Goal: Information Seeking & Learning: Check status

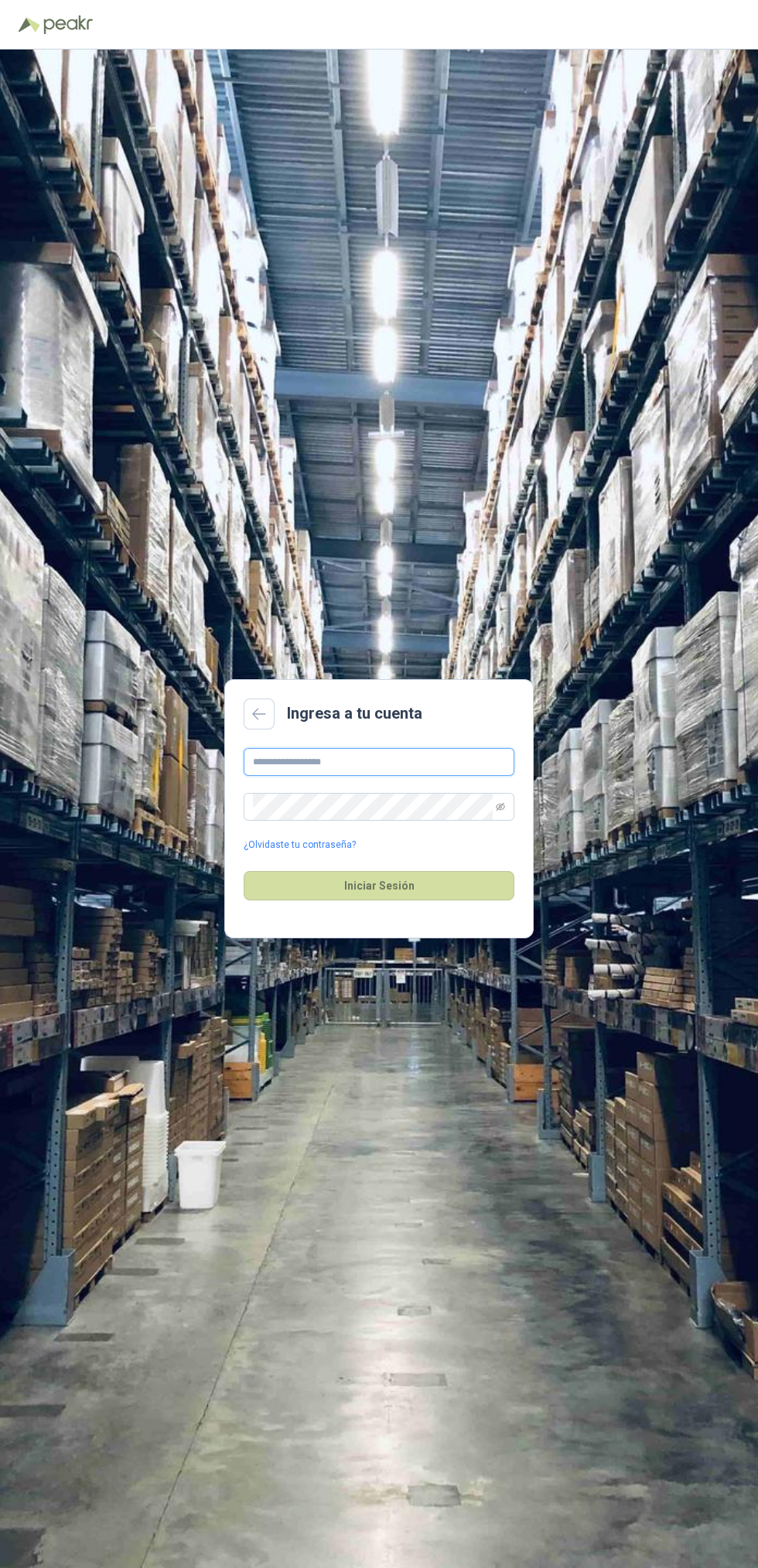
click at [420, 776] on input "text" at bounding box center [379, 762] width 271 height 28
type input "**********"
click at [243, 871] on button "Iniciar Sesión" at bounding box center [379, 885] width 271 height 29
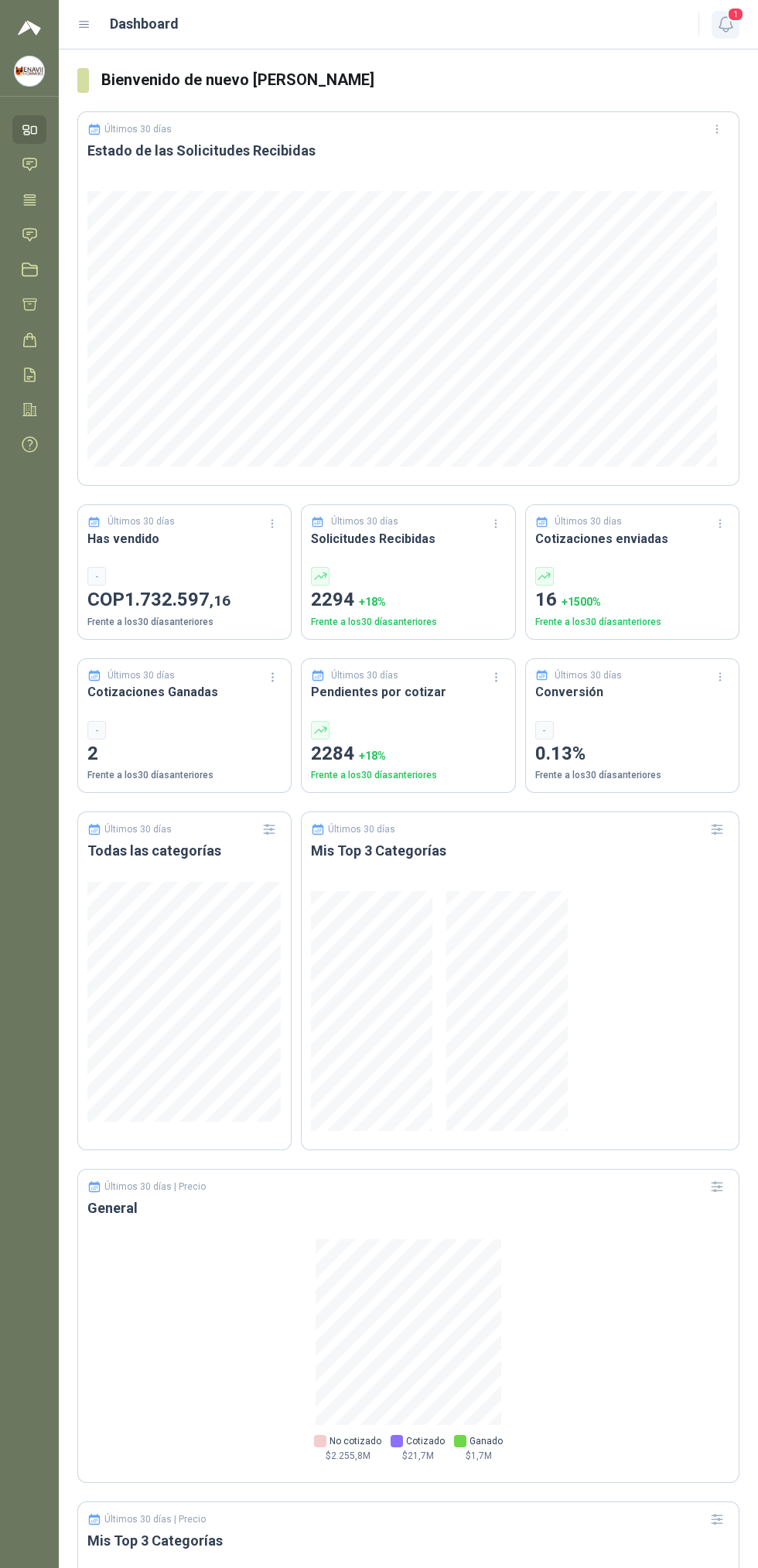
click at [736, 17] on span "1" at bounding box center [735, 15] width 17 height 15
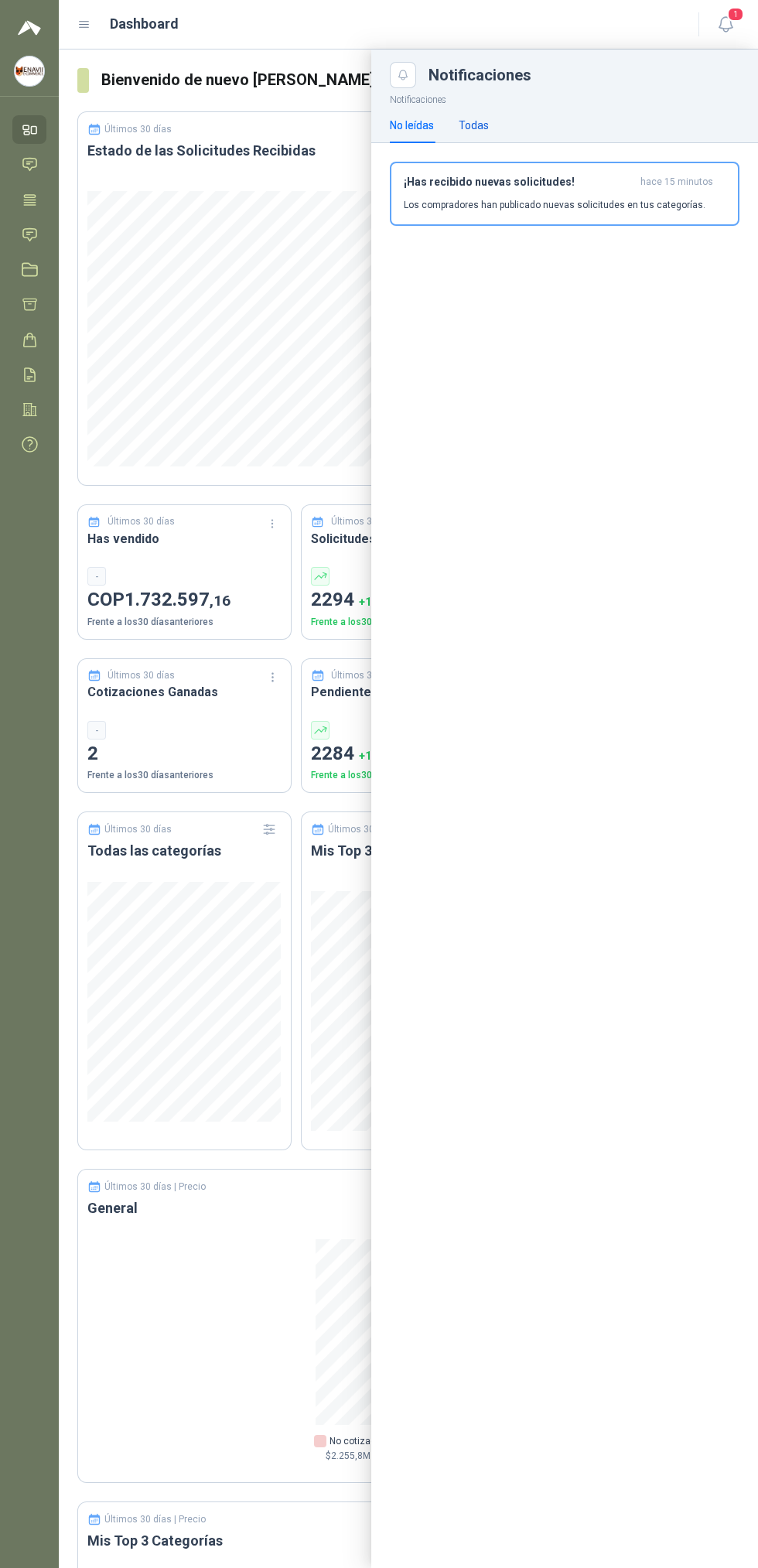
click at [479, 124] on div "Todas" at bounding box center [473, 125] width 30 height 17
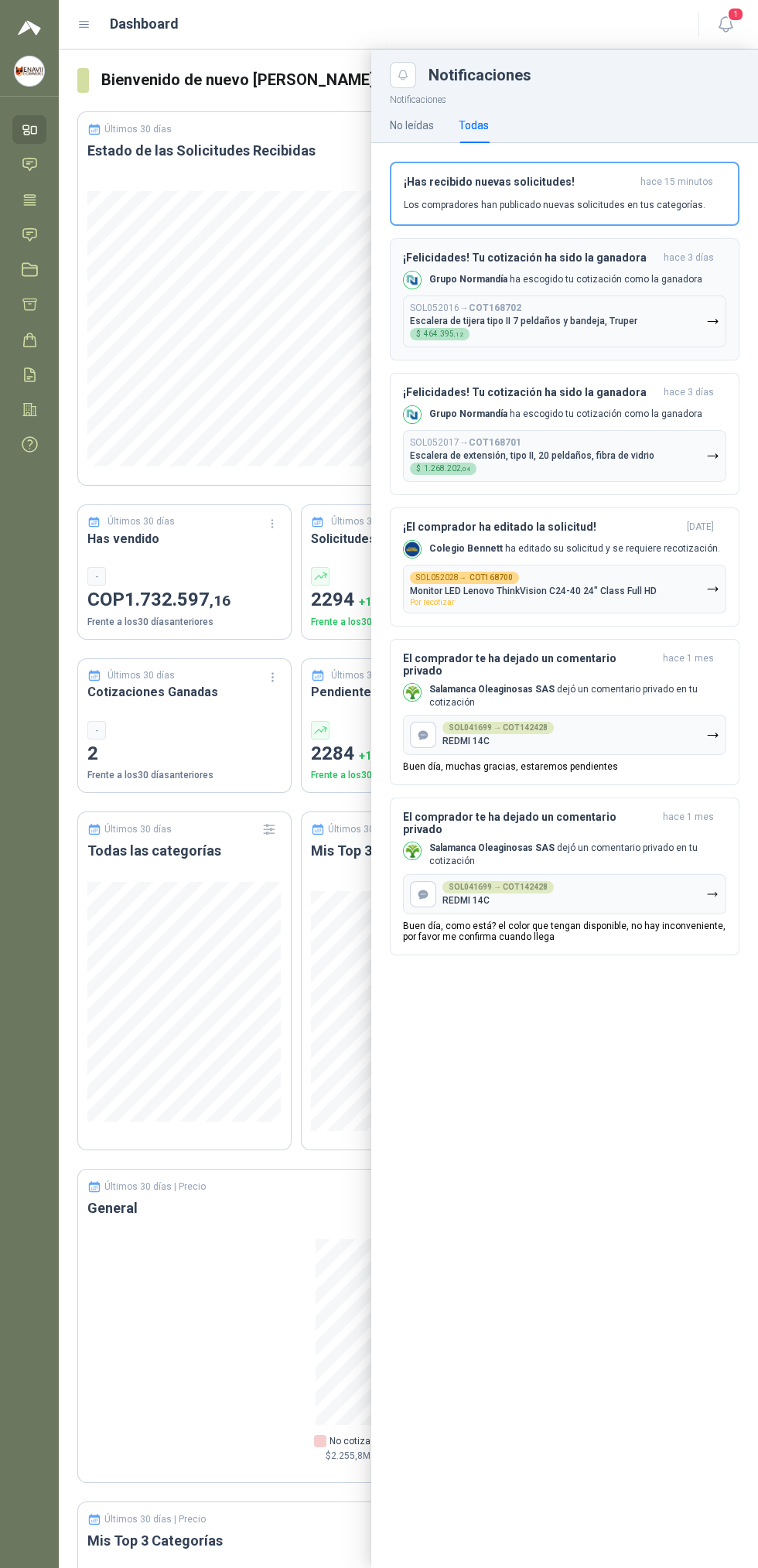
click at [612, 319] on p "Escalera de tijera tipo II 7 peldaños y bandeja, Truper" at bounding box center [523, 321] width 227 height 11
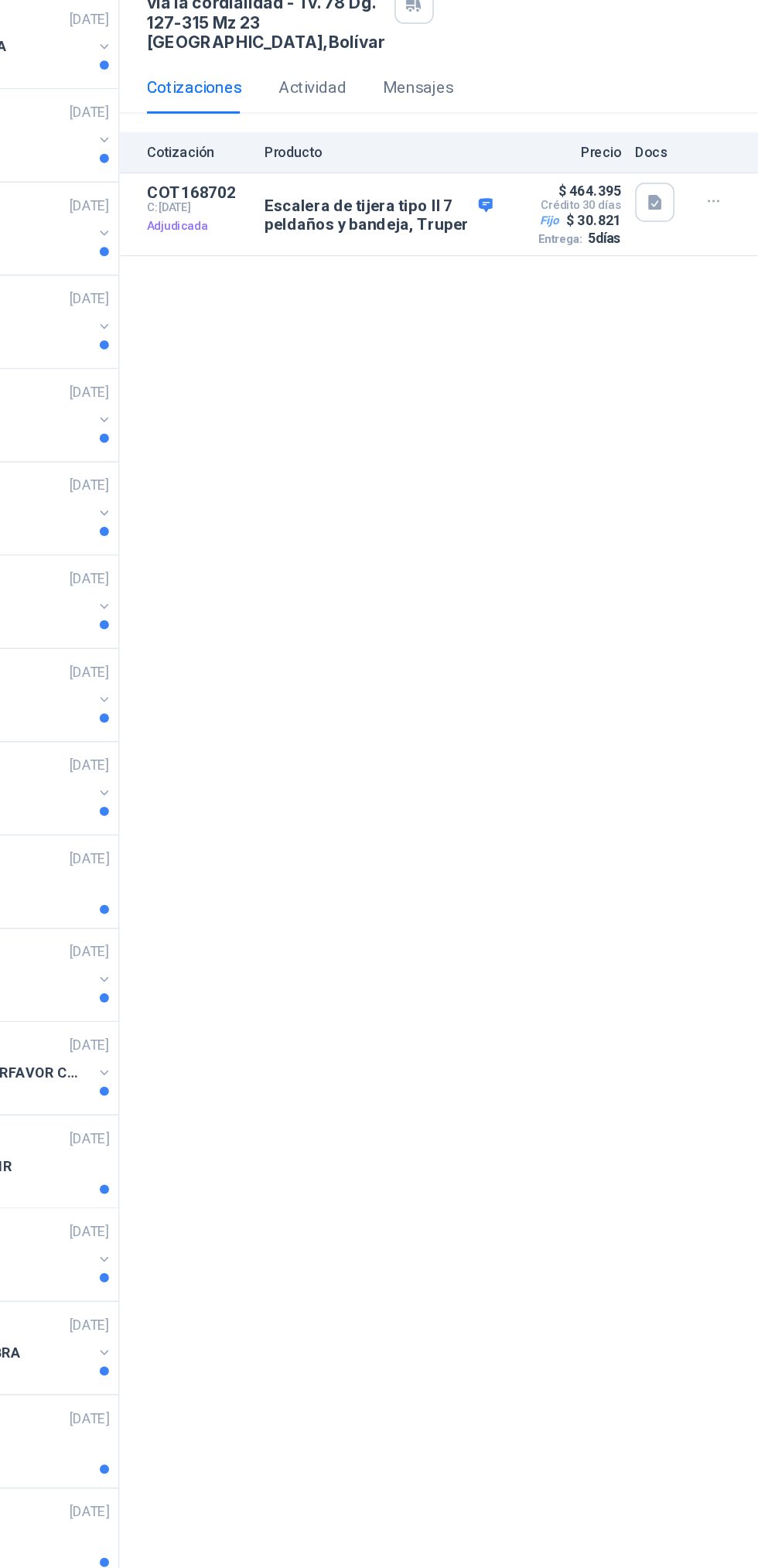
scroll to position [1, 0]
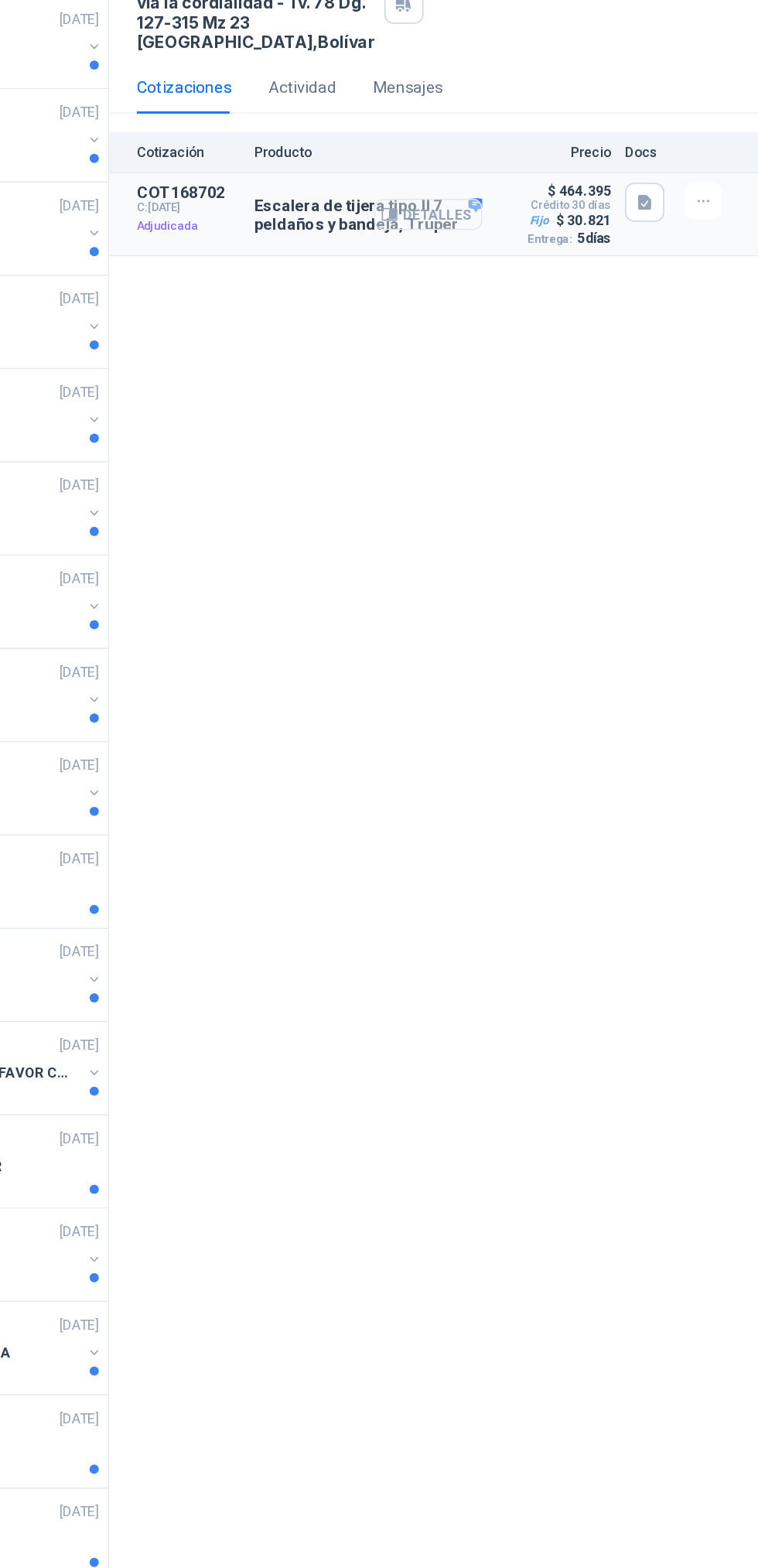
click at [568, 437] on button "Detalles" at bounding box center [536, 427] width 73 height 21
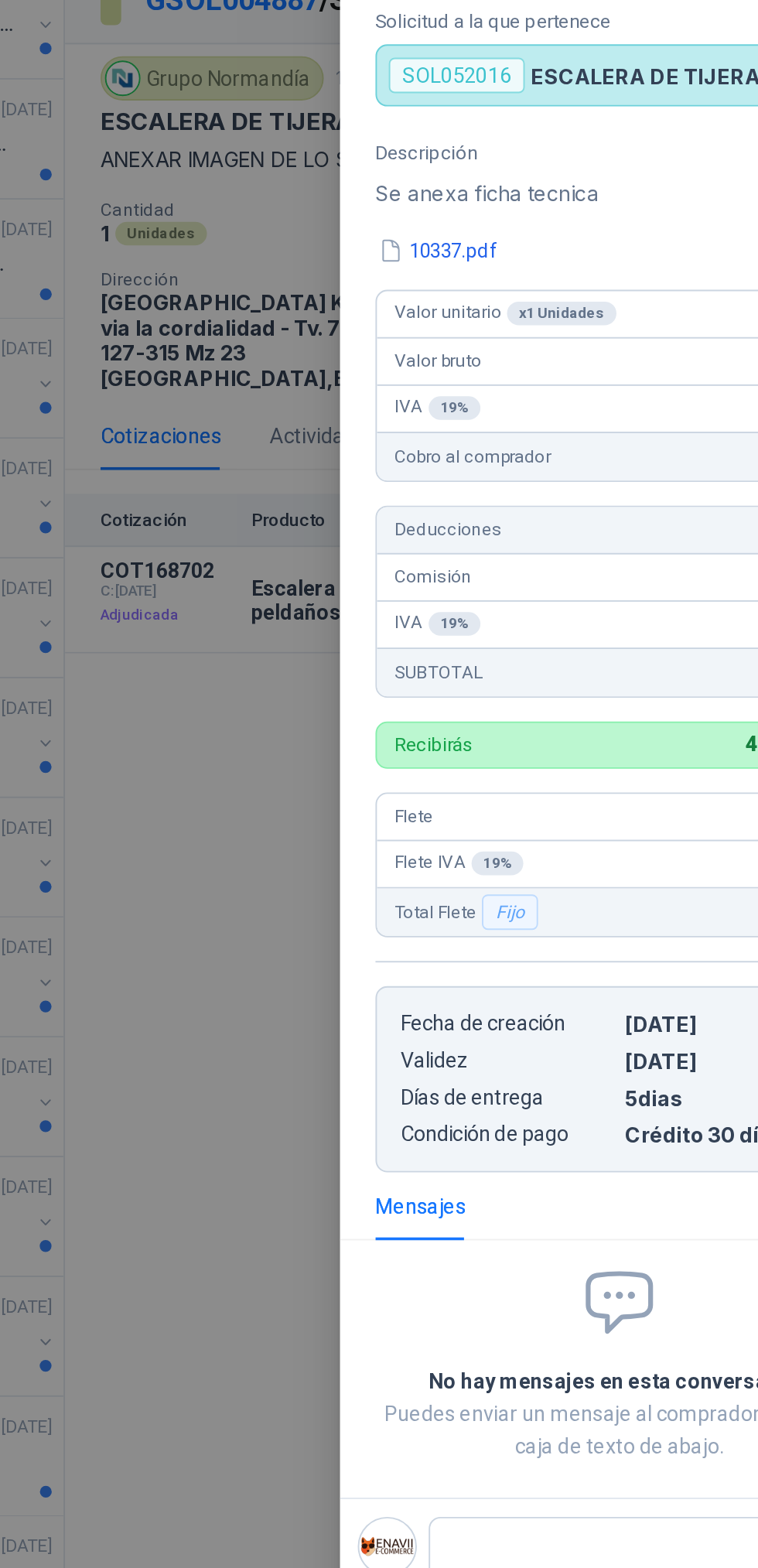
click at [385, 614] on div at bounding box center [379, 784] width 758 height 1568
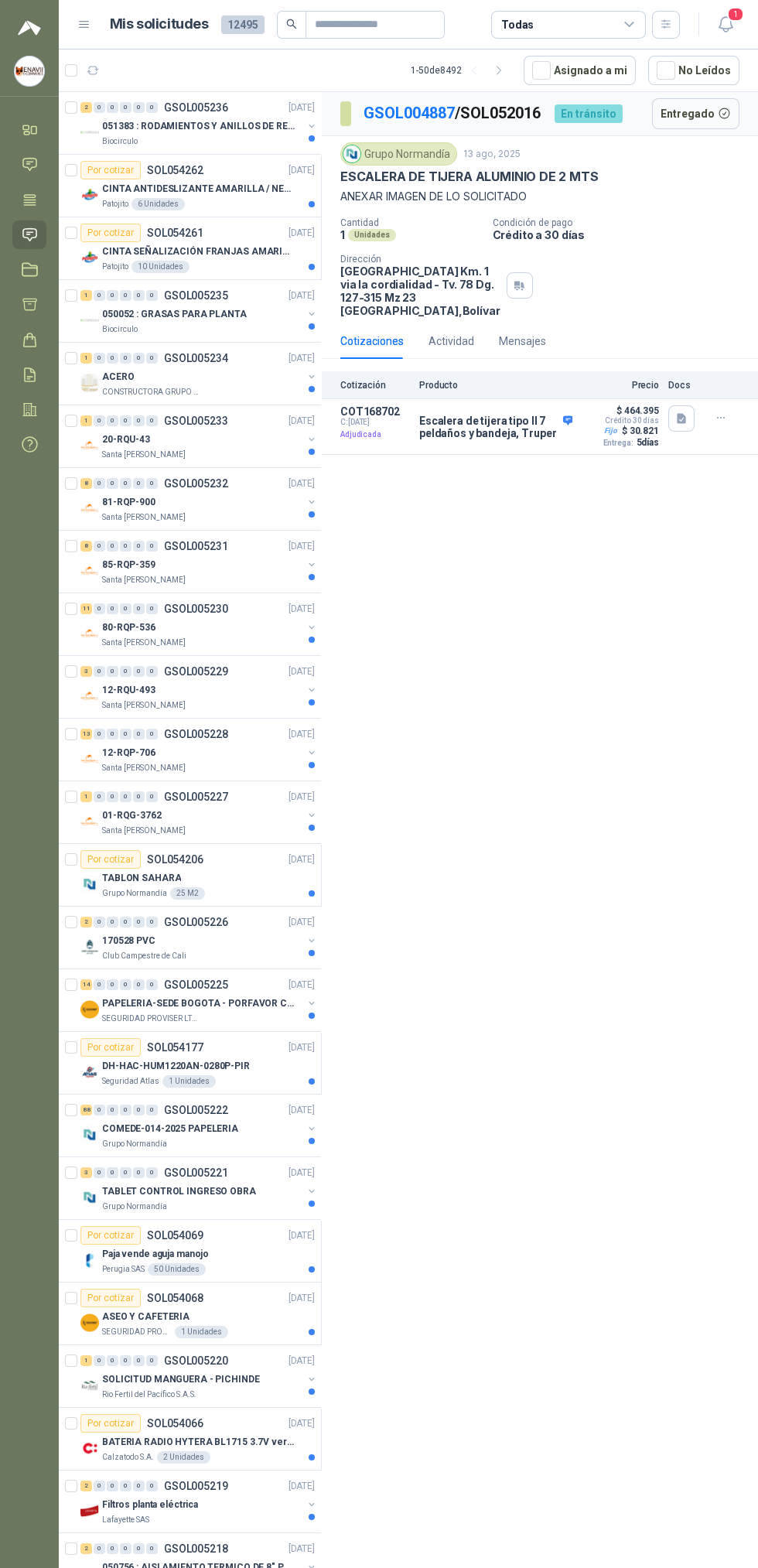
scroll to position [0, 0]
click at [726, 24] on icon "button" at bounding box center [726, 24] width 19 height 19
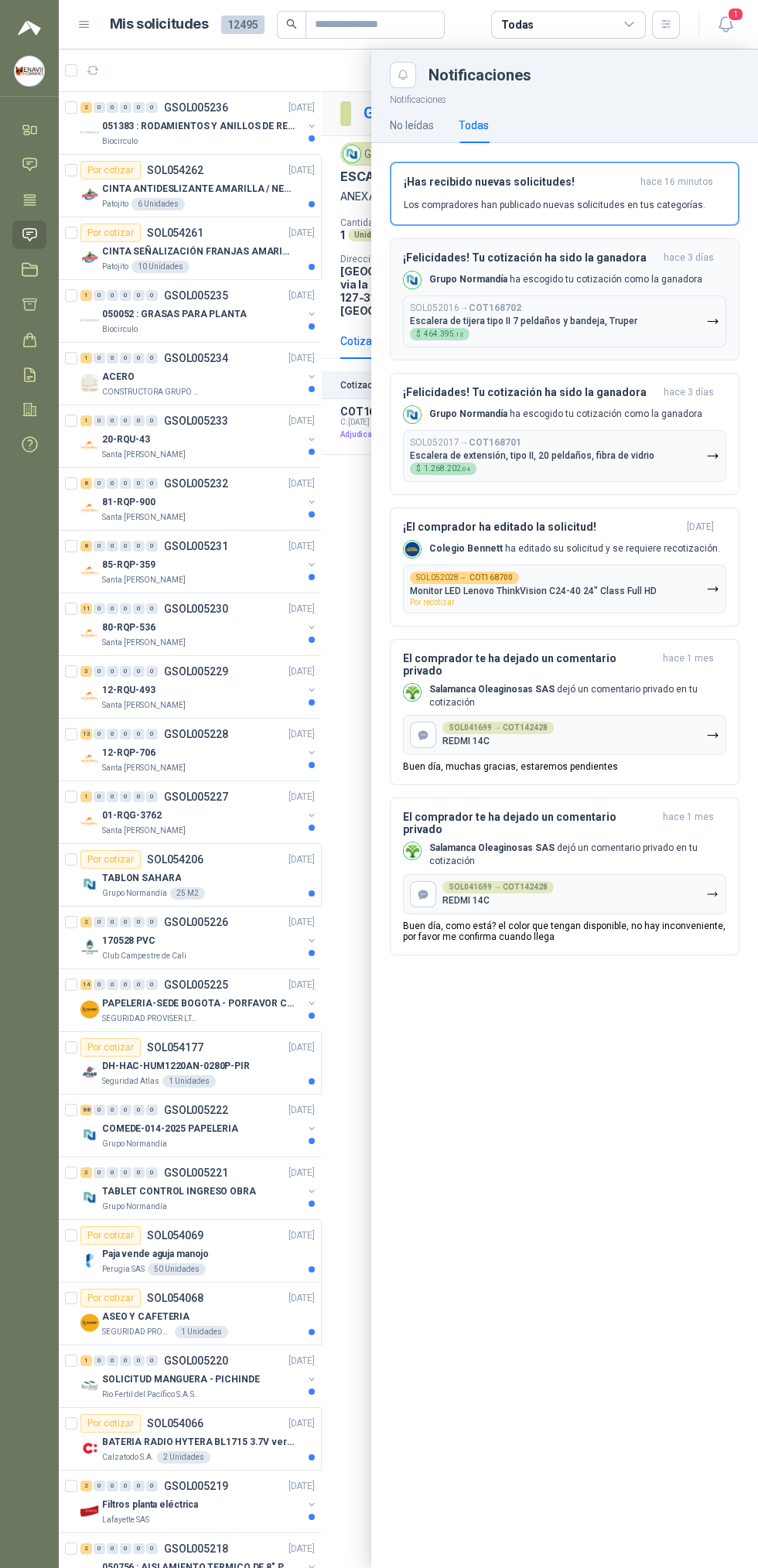
click at [624, 312] on div "SOL052016 → COT168702 Escalera de tijera tipo II 7 peldaños y bandeja, Truper $…" at bounding box center [523, 321] width 227 height 38
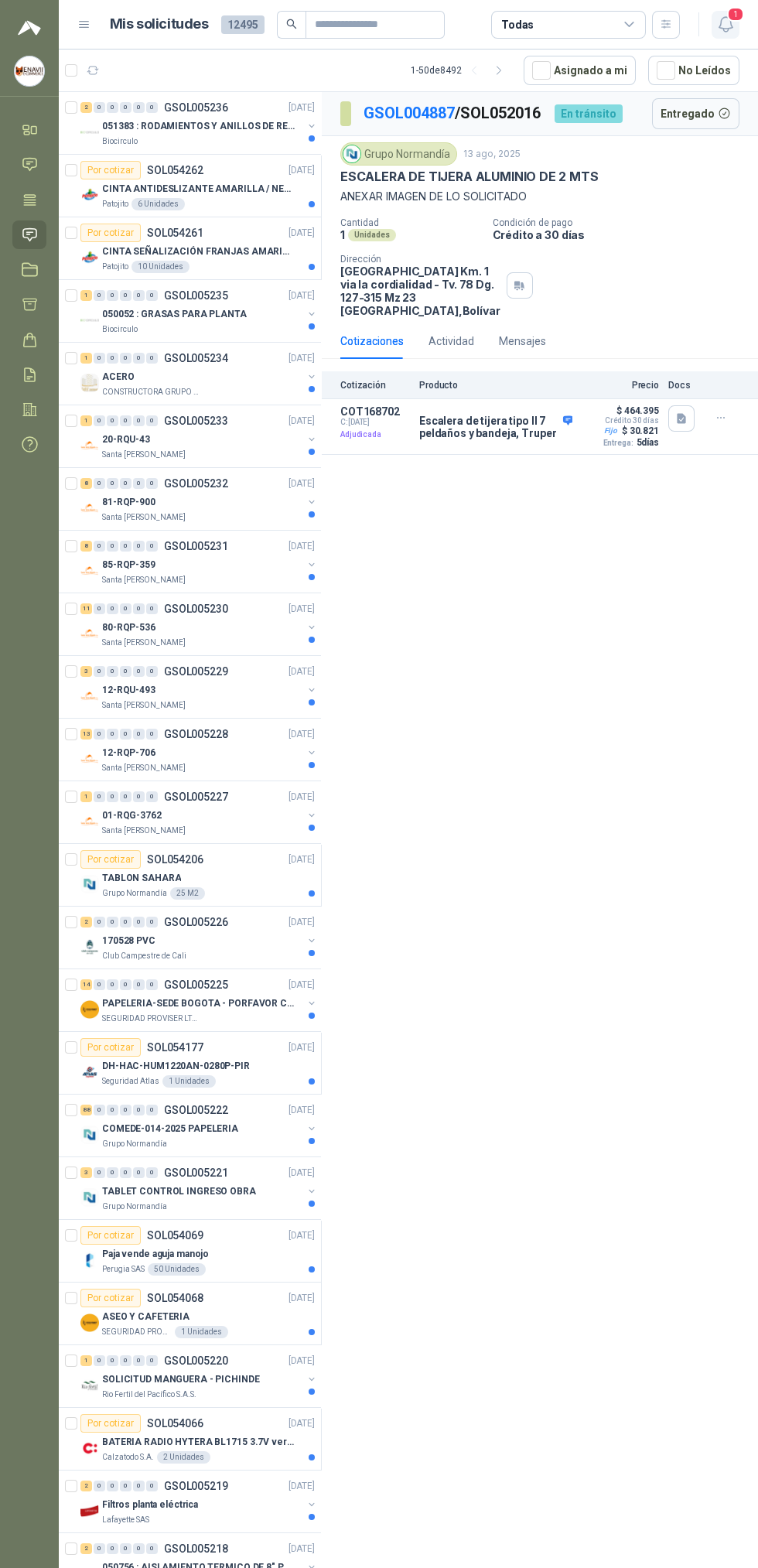
click at [735, 14] on span "1" at bounding box center [735, 15] width 17 height 15
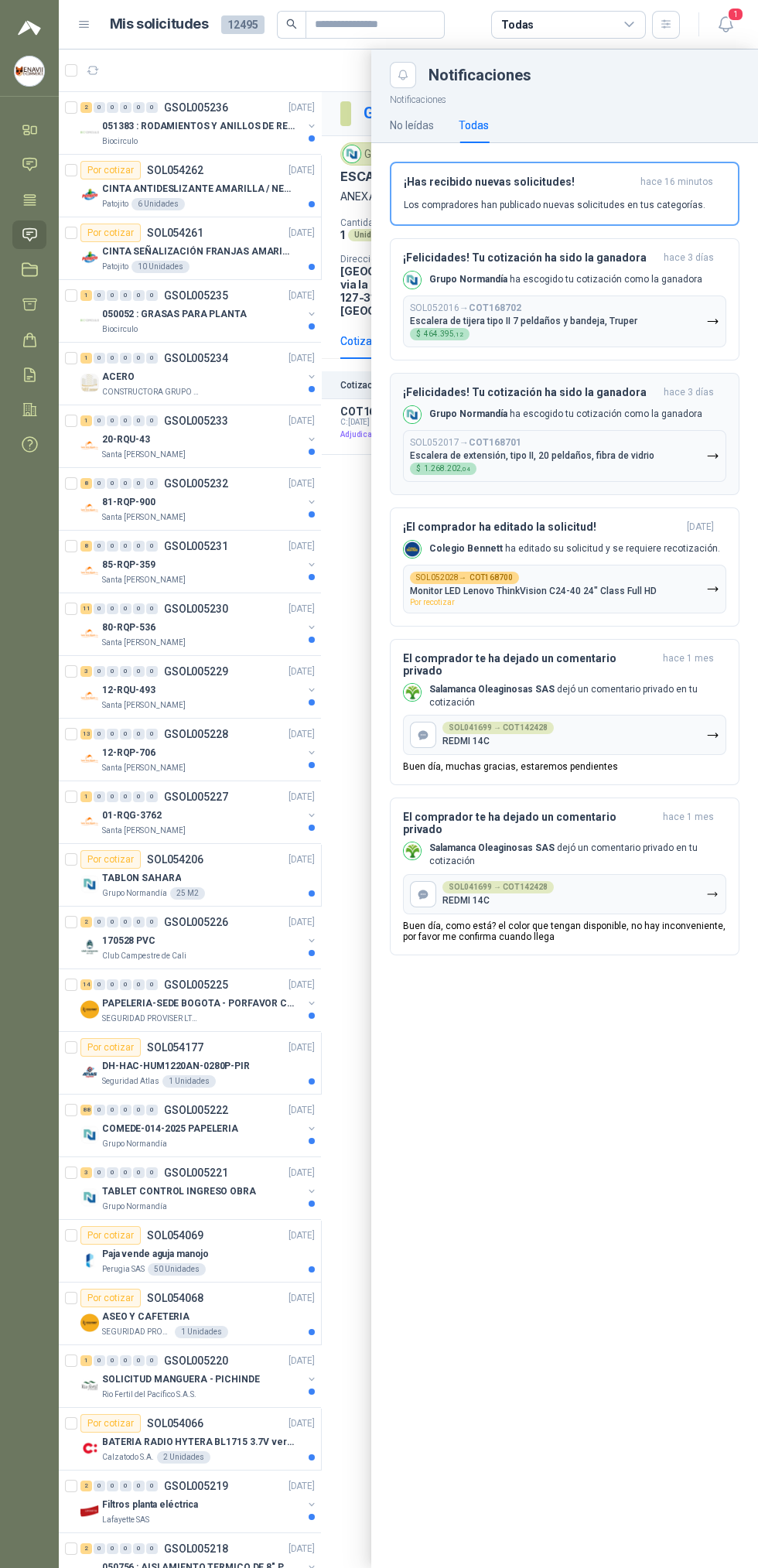
click at [584, 452] on p "Escalera de extensión, tipo II, 20 peldaños, fibra de vidrio" at bounding box center [532, 455] width 244 height 11
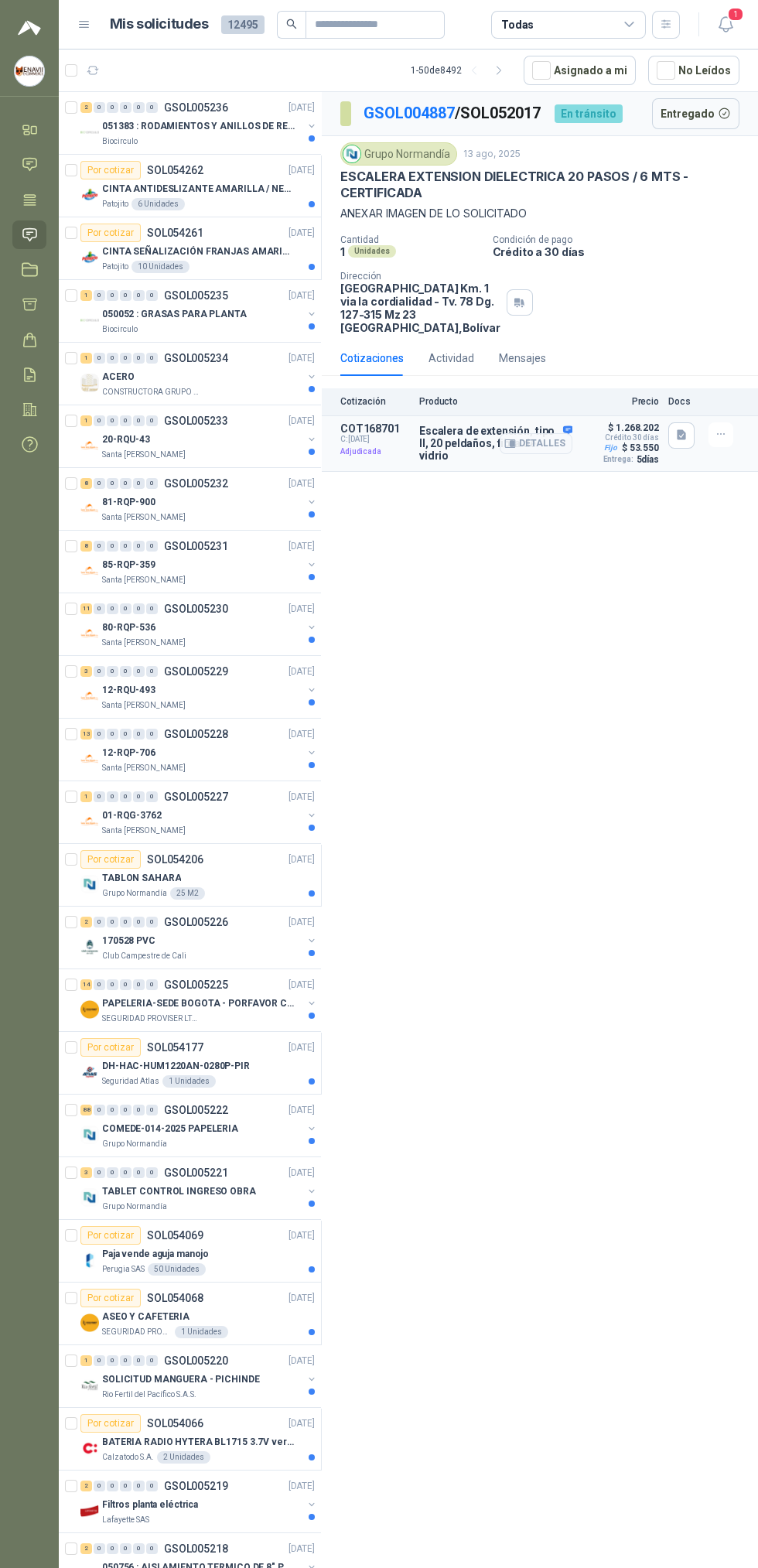
click at [576, 472] on article "COT168701 C: [DATE] Adjudicada Escalera de extensión, tipo II, 20 peldaños, fib…" at bounding box center [541, 444] width 437 height 56
click at [544, 454] on button "Detalles" at bounding box center [536, 444] width 73 height 21
